Goal: Task Accomplishment & Management: Manage account settings

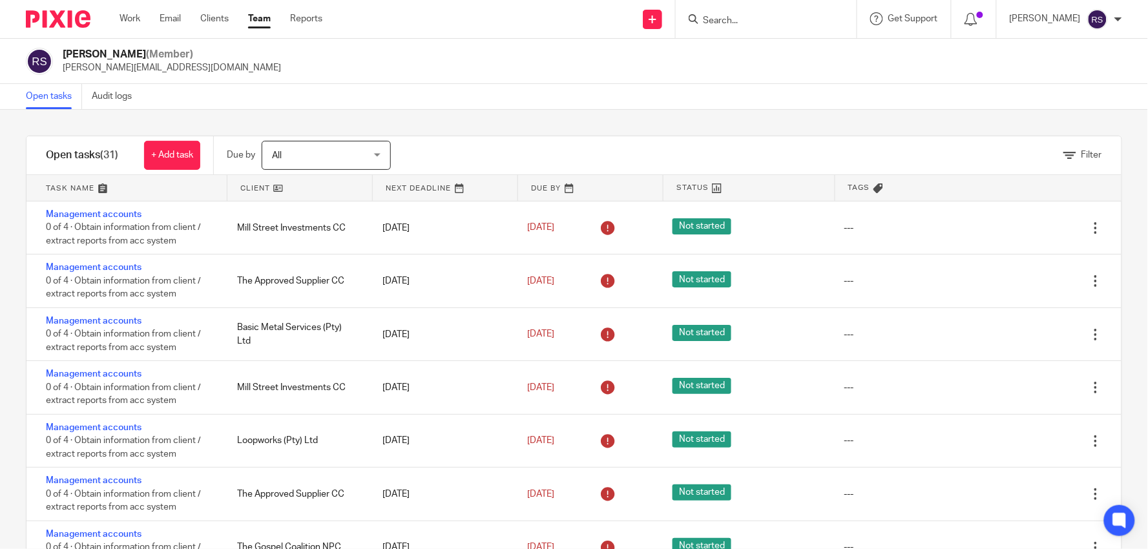
click at [606, 21] on div "Send new email Create task Add client Get Support Contact Support Help Document…" at bounding box center [745, 19] width 807 height 38
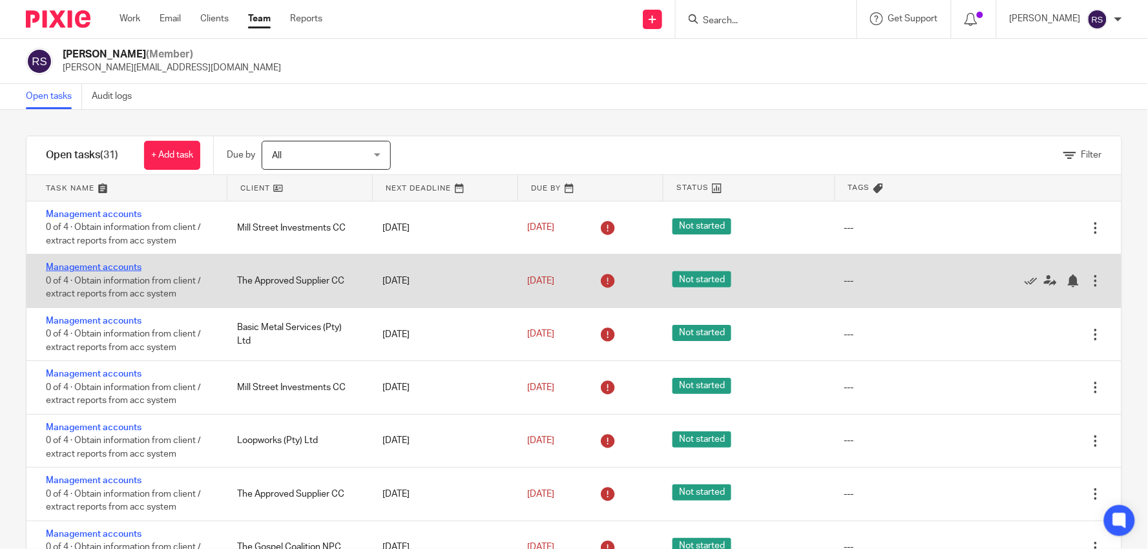
click at [129, 268] on link "Management accounts" at bounding box center [94, 267] width 96 height 9
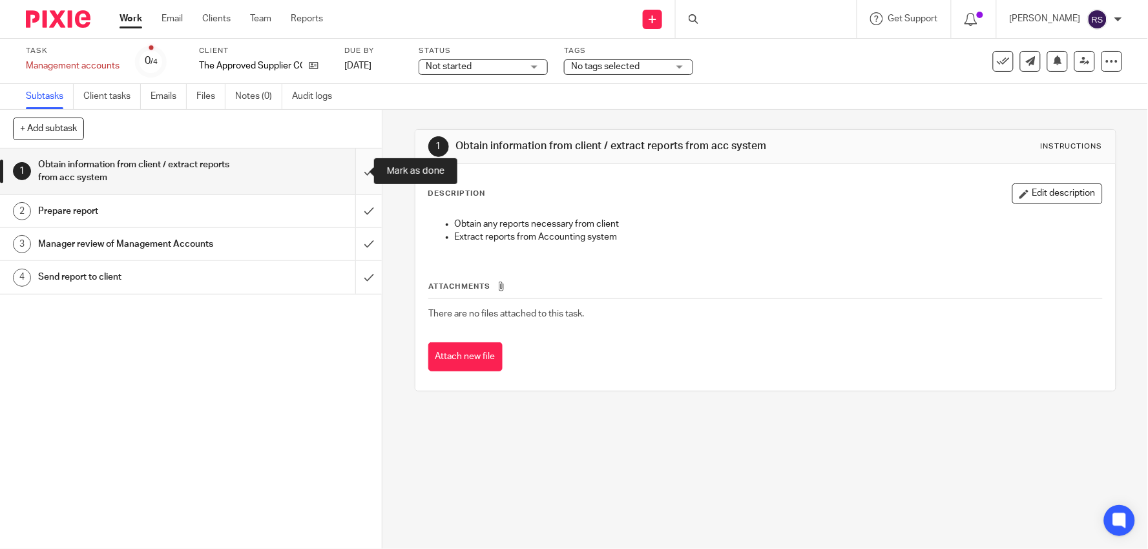
click at [358, 171] on input "submit" at bounding box center [191, 172] width 382 height 46
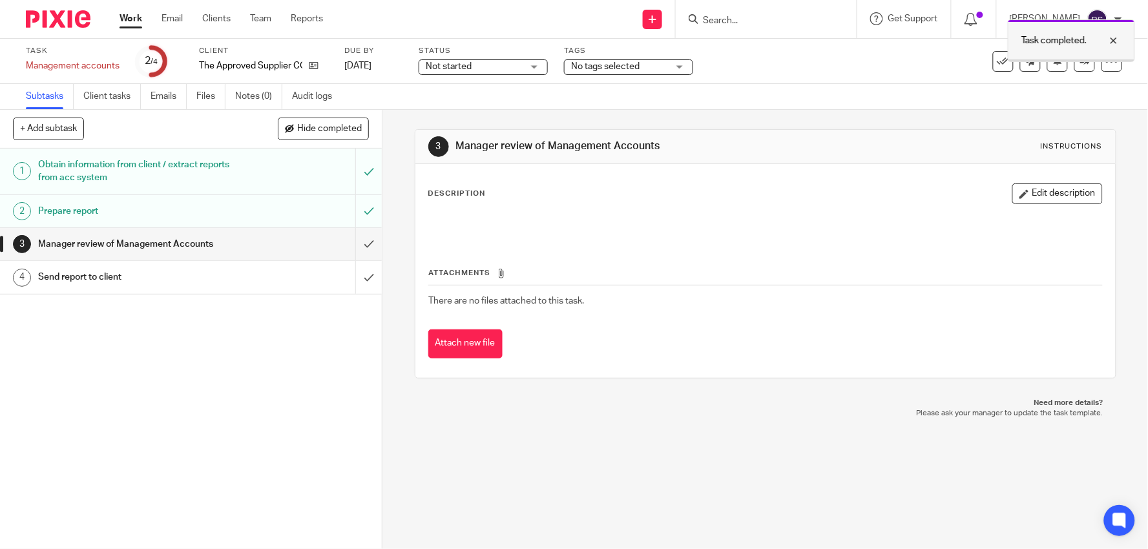
click at [1120, 43] on div at bounding box center [1104, 41] width 35 height 16
click at [1075, 59] on link at bounding box center [1085, 61] width 21 height 21
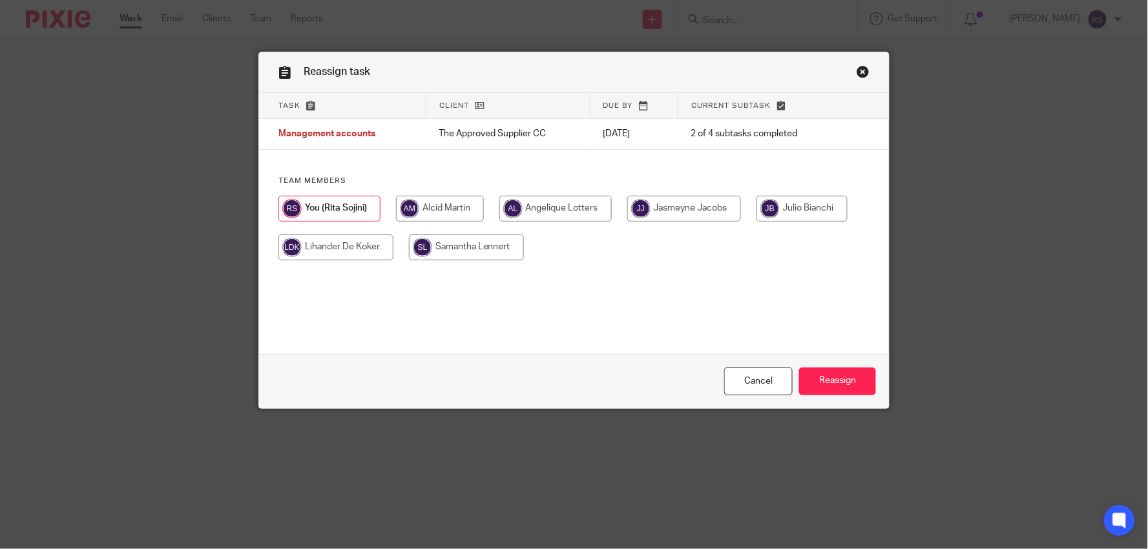
click at [480, 211] on input "radio" at bounding box center [440, 209] width 88 height 26
radio input "true"
click at [841, 377] on input "Reassign" at bounding box center [837, 382] width 77 height 28
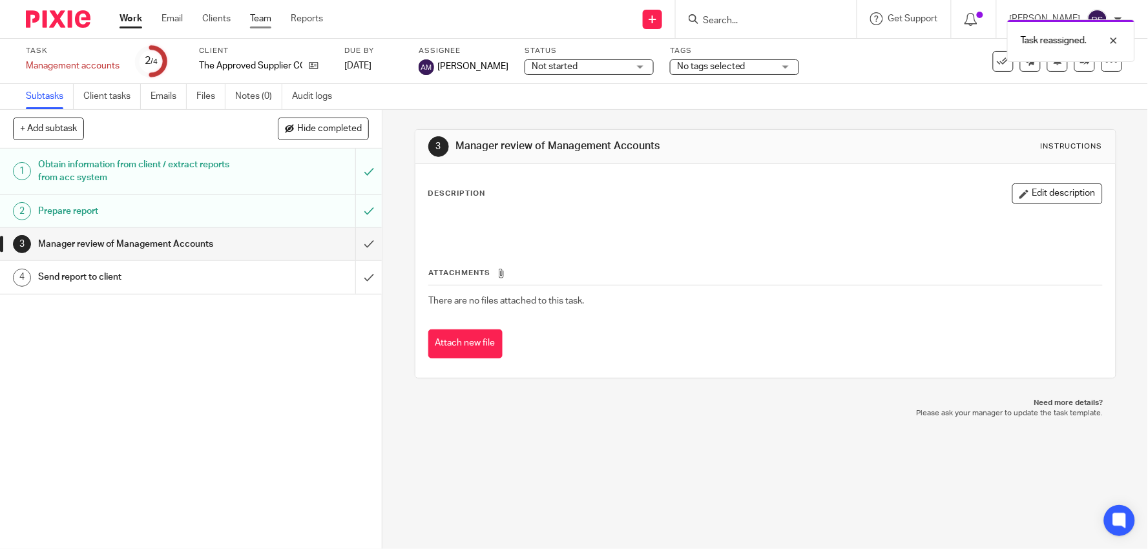
click at [264, 17] on link "Team" at bounding box center [260, 18] width 21 height 13
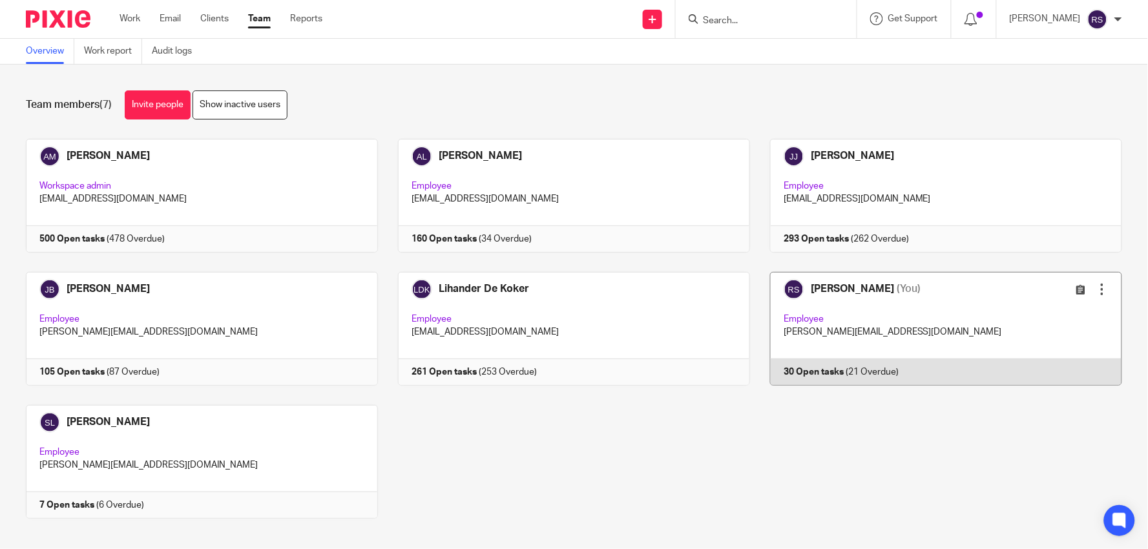
click at [892, 339] on link at bounding box center [936, 329] width 372 height 114
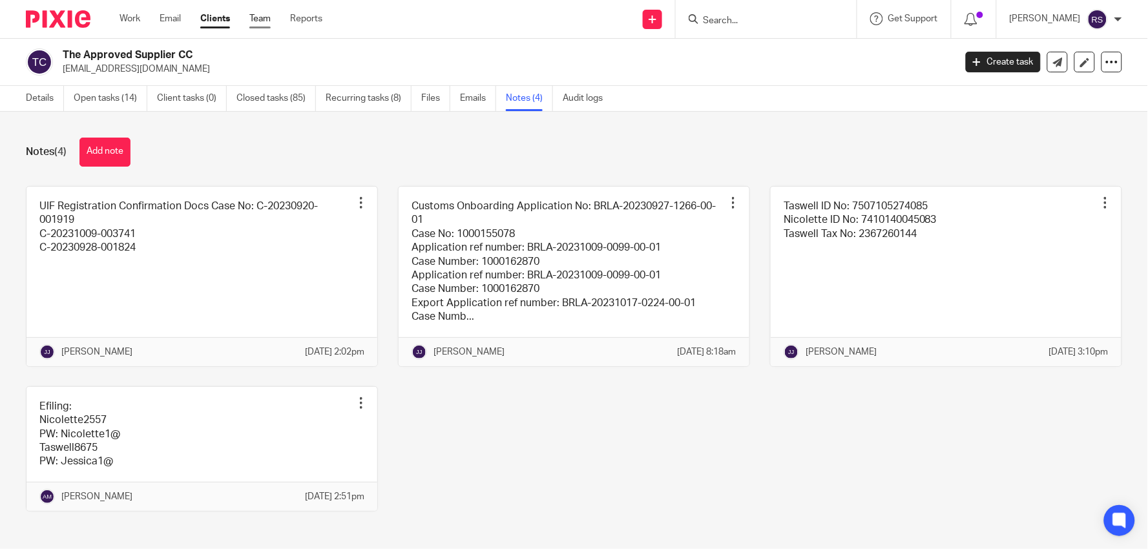
scroll to position [36, 0]
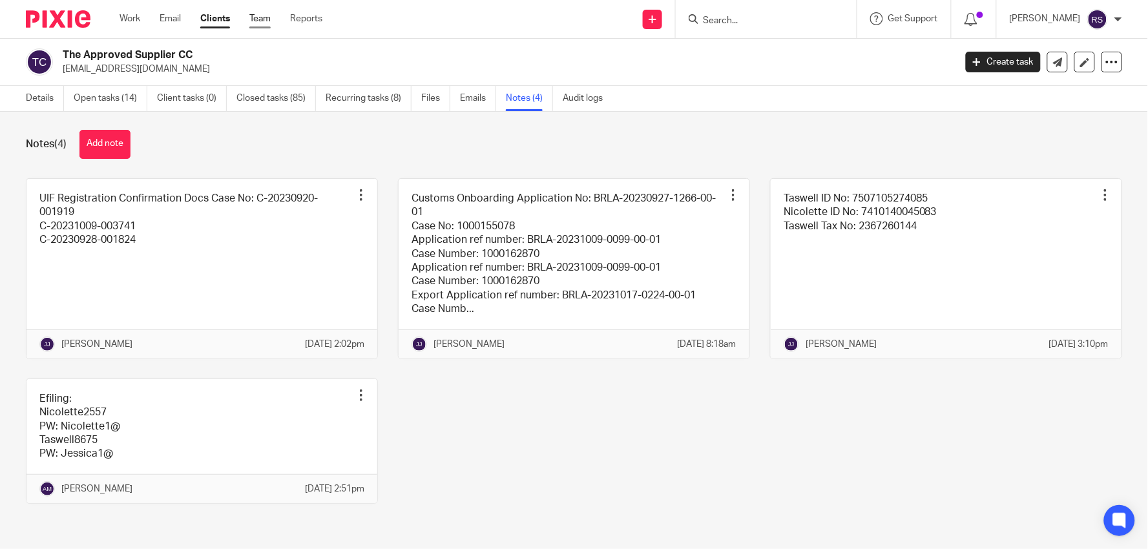
click at [261, 19] on link "Team" at bounding box center [259, 18] width 21 height 13
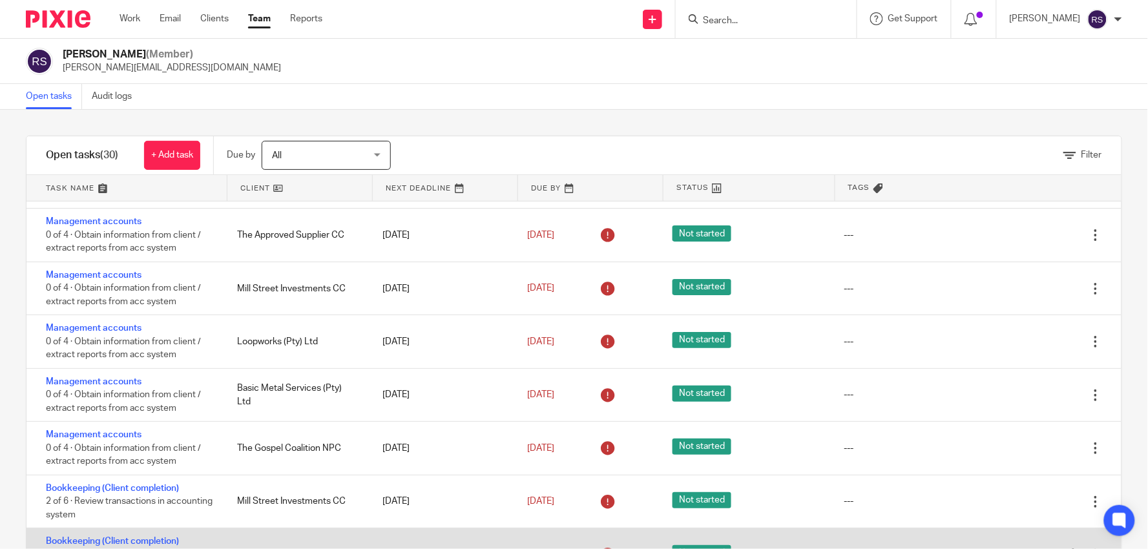
scroll to position [72, 0]
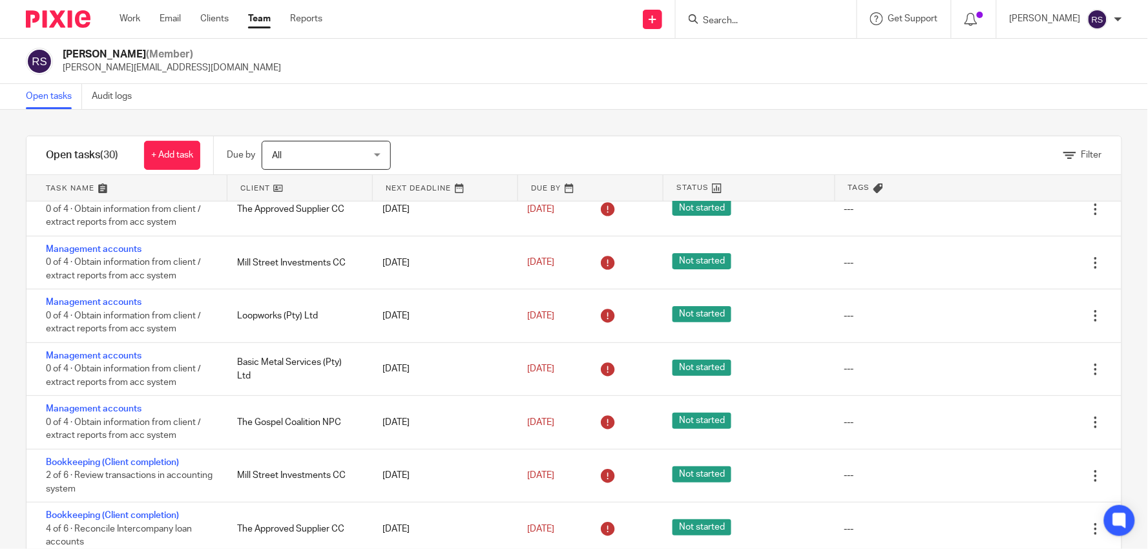
click at [513, 86] on div "Open tasks Audit logs" at bounding box center [574, 97] width 1148 height 26
click at [929, 76] on div "[PERSON_NAME] (Member) [PERSON_NAME][EMAIL_ADDRESS][DOMAIN_NAME]" at bounding box center [574, 61] width 1148 height 45
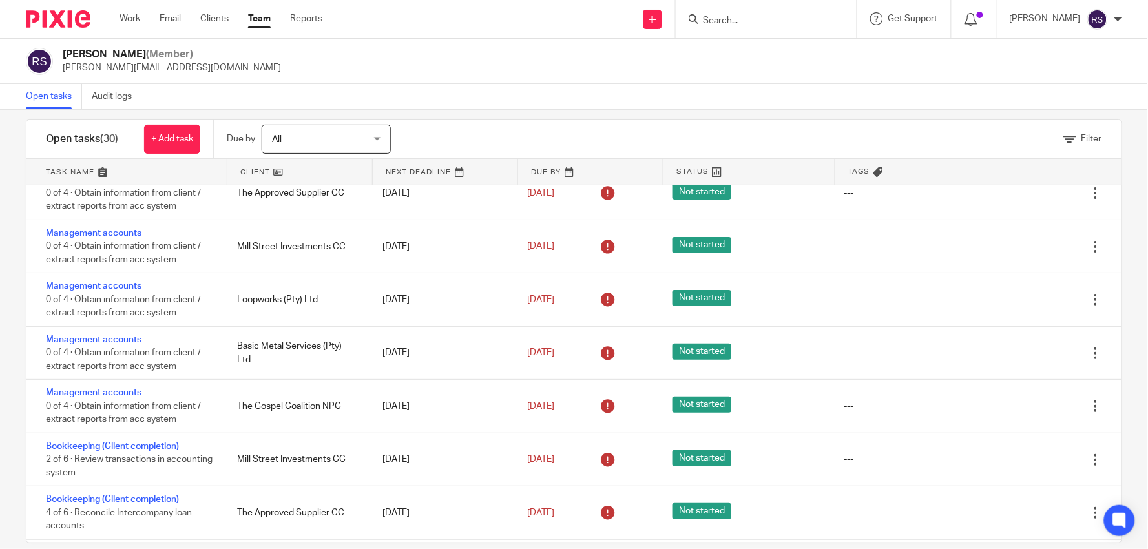
scroll to position [0, 0]
